Goal: Information Seeking & Learning: Learn about a topic

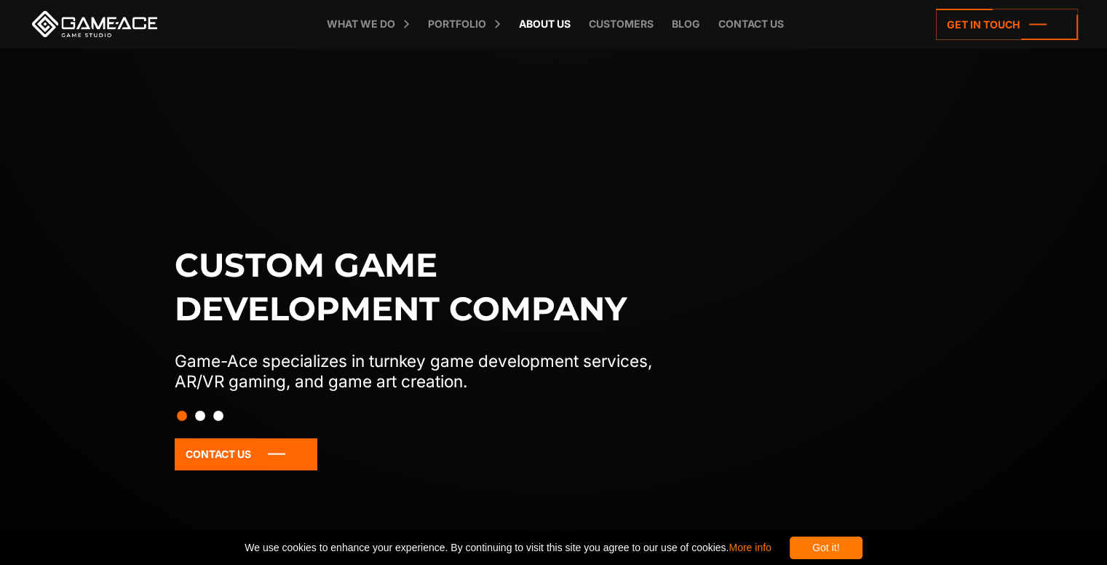
click at [533, 16] on link "About Us" at bounding box center [545, 24] width 66 height 48
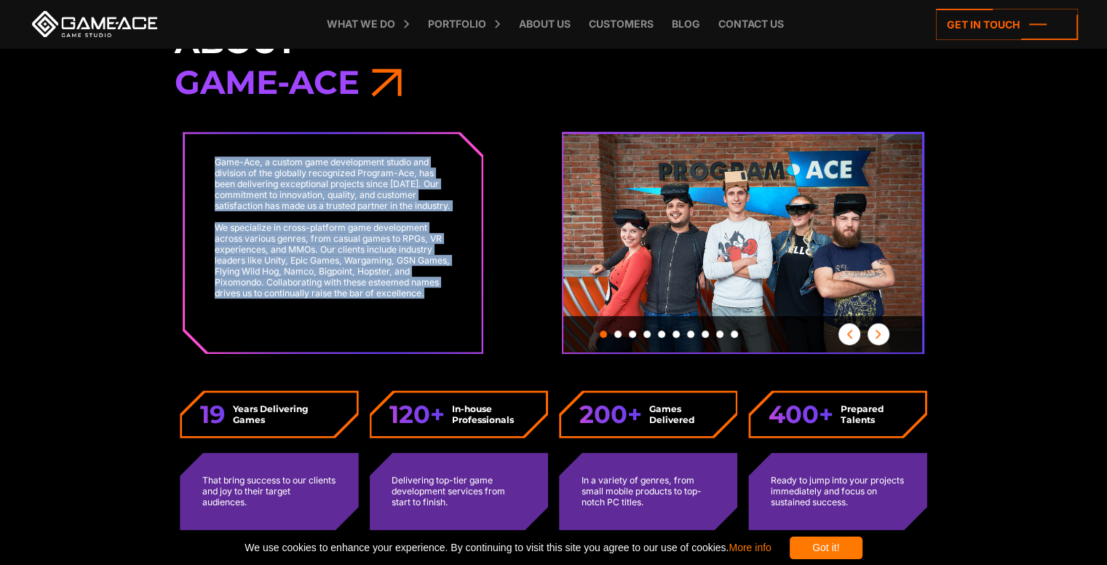
drag, startPoint x: 215, startPoint y: 158, endPoint x: 434, endPoint y: 309, distance: 266.2
click at [434, 309] on div "Game-Ace, a custom game development studio and division of the globally recogni…" at bounding box center [333, 243] width 297 height 218
copy div "Game-Ace, a custom game development studio and division of the globally recogni…"
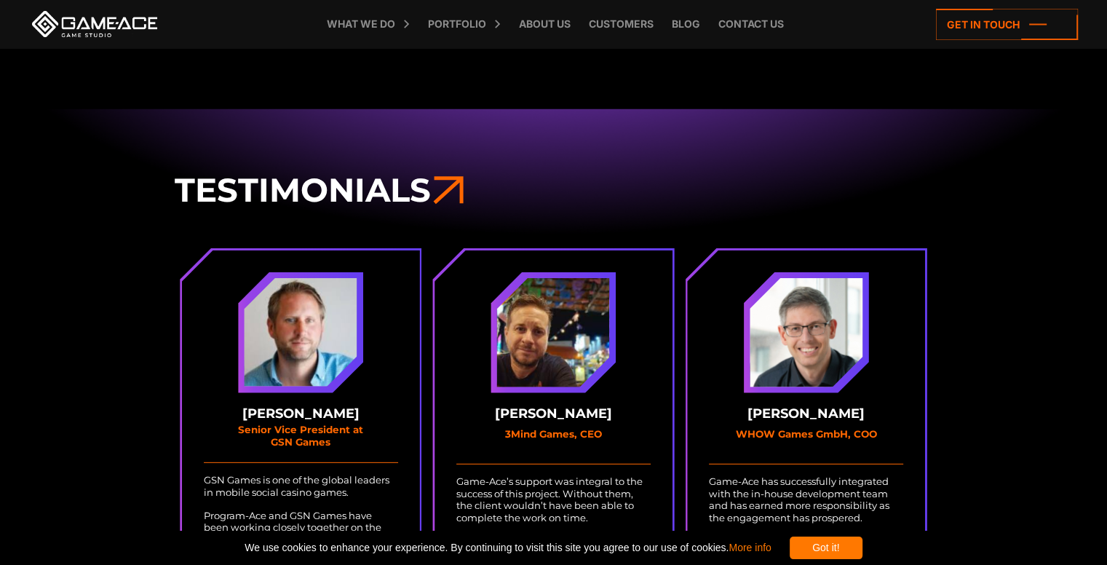
scroll to position [4190, 0]
